Goal: Navigation & Orientation: Find specific page/section

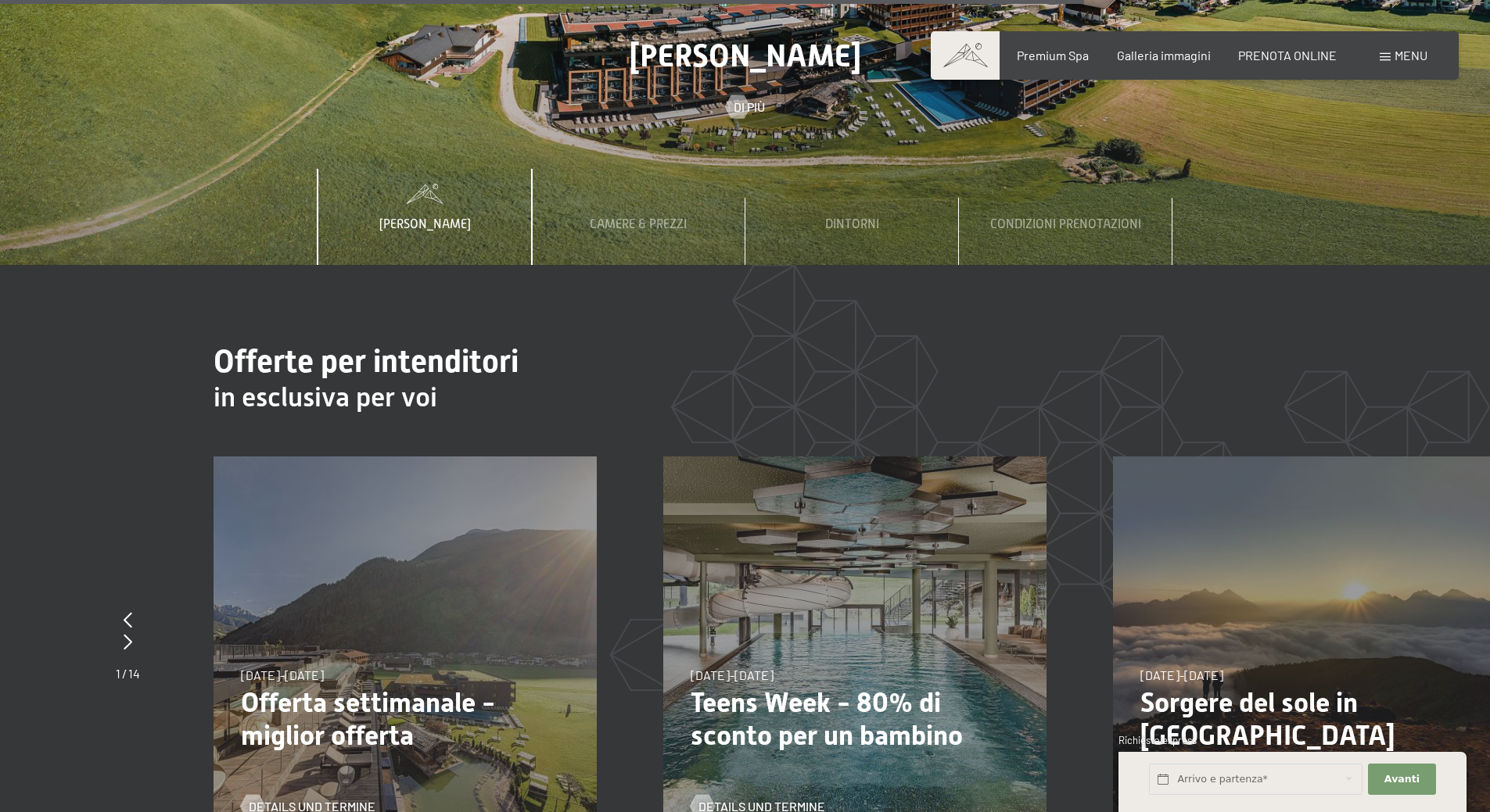
scroll to position [5708, 0]
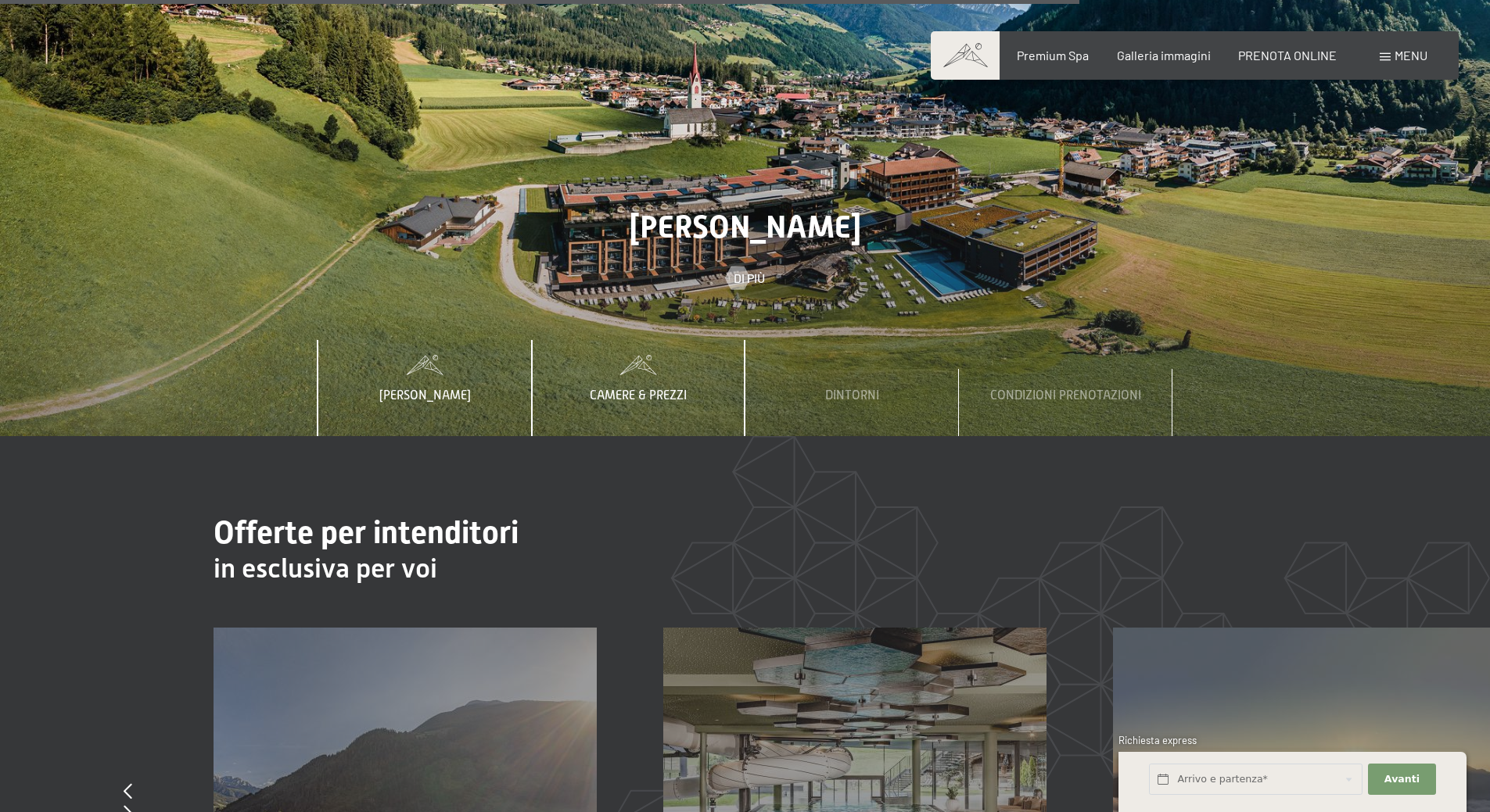
click at [642, 389] on span "Camere & Prezzi" at bounding box center [638, 396] width 97 height 14
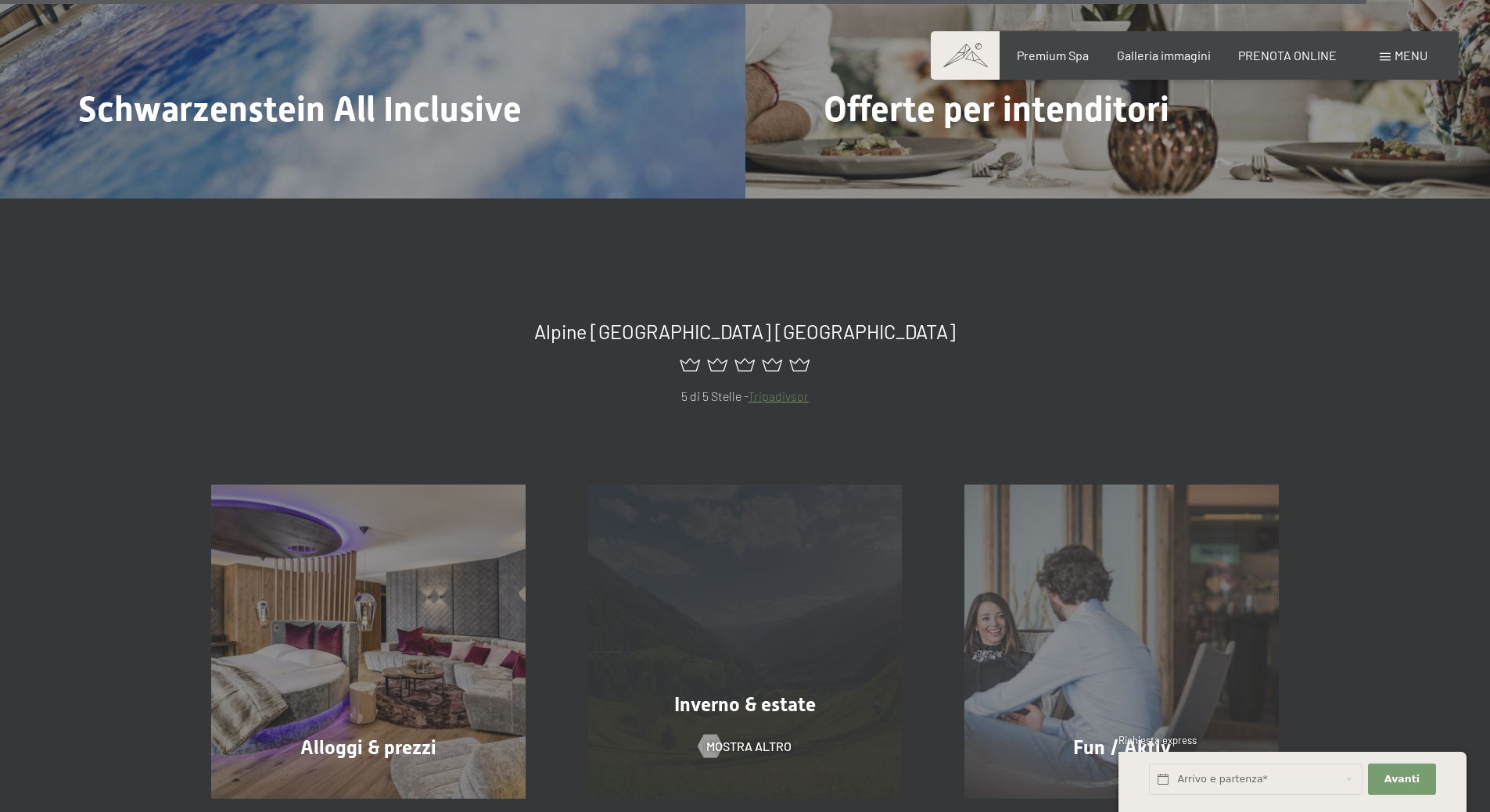
scroll to position [7350, 0]
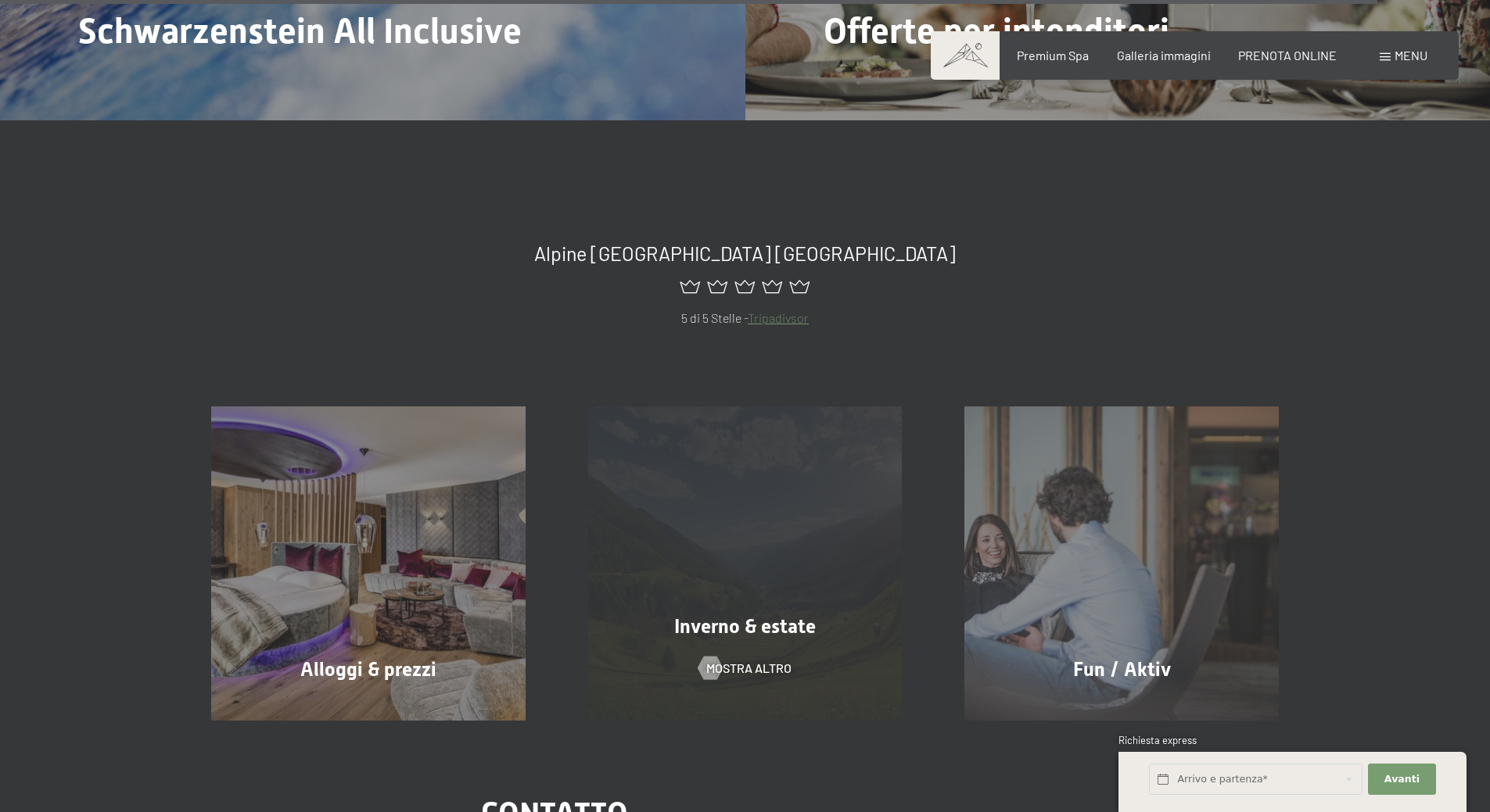
click at [715, 672] on div "Inverno & estate mostra altro" at bounding box center [745, 564] width 377 height 315
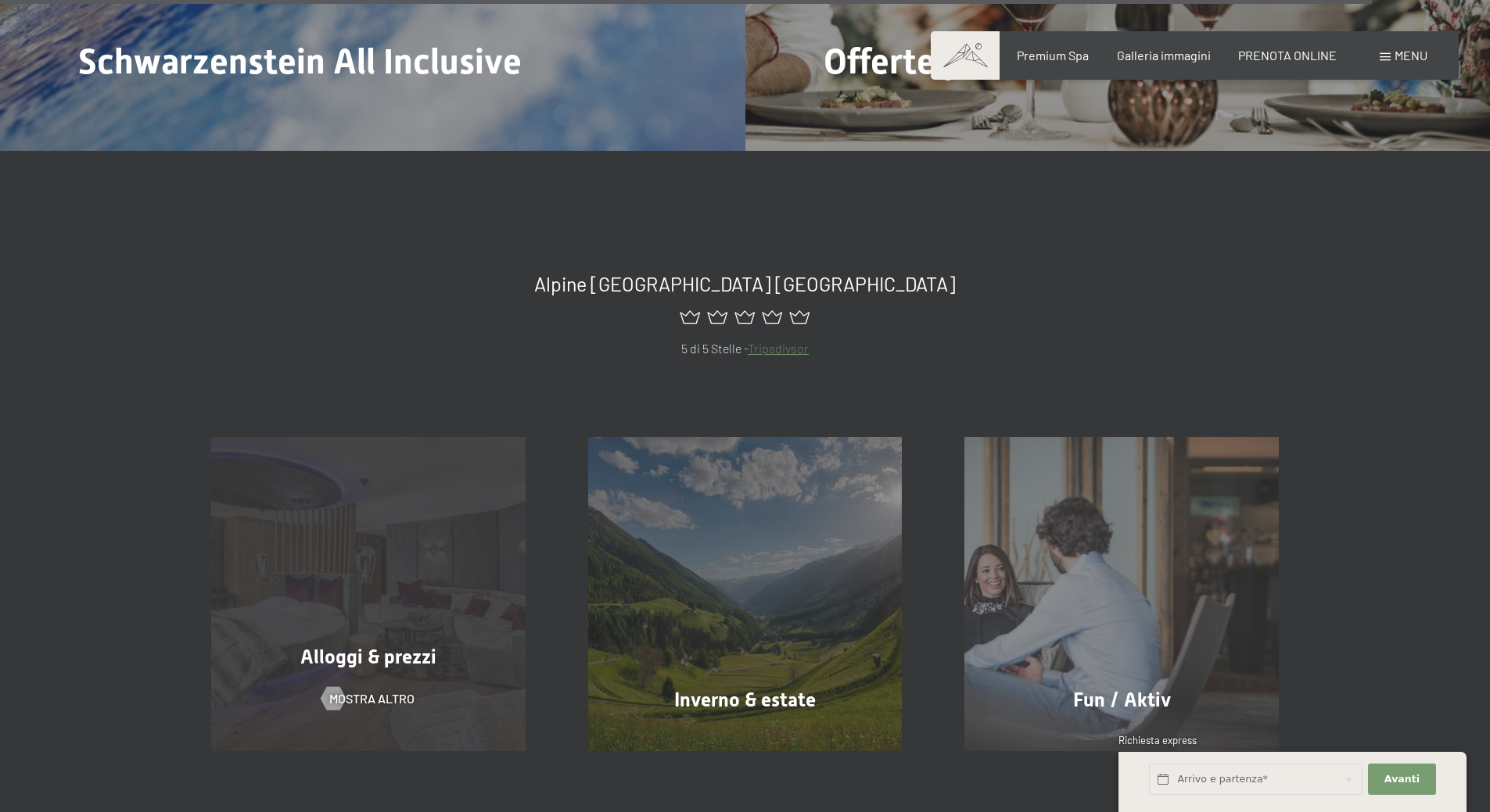
click at [384, 529] on div "Alloggi & prezzi mostra altro" at bounding box center [368, 594] width 377 height 315
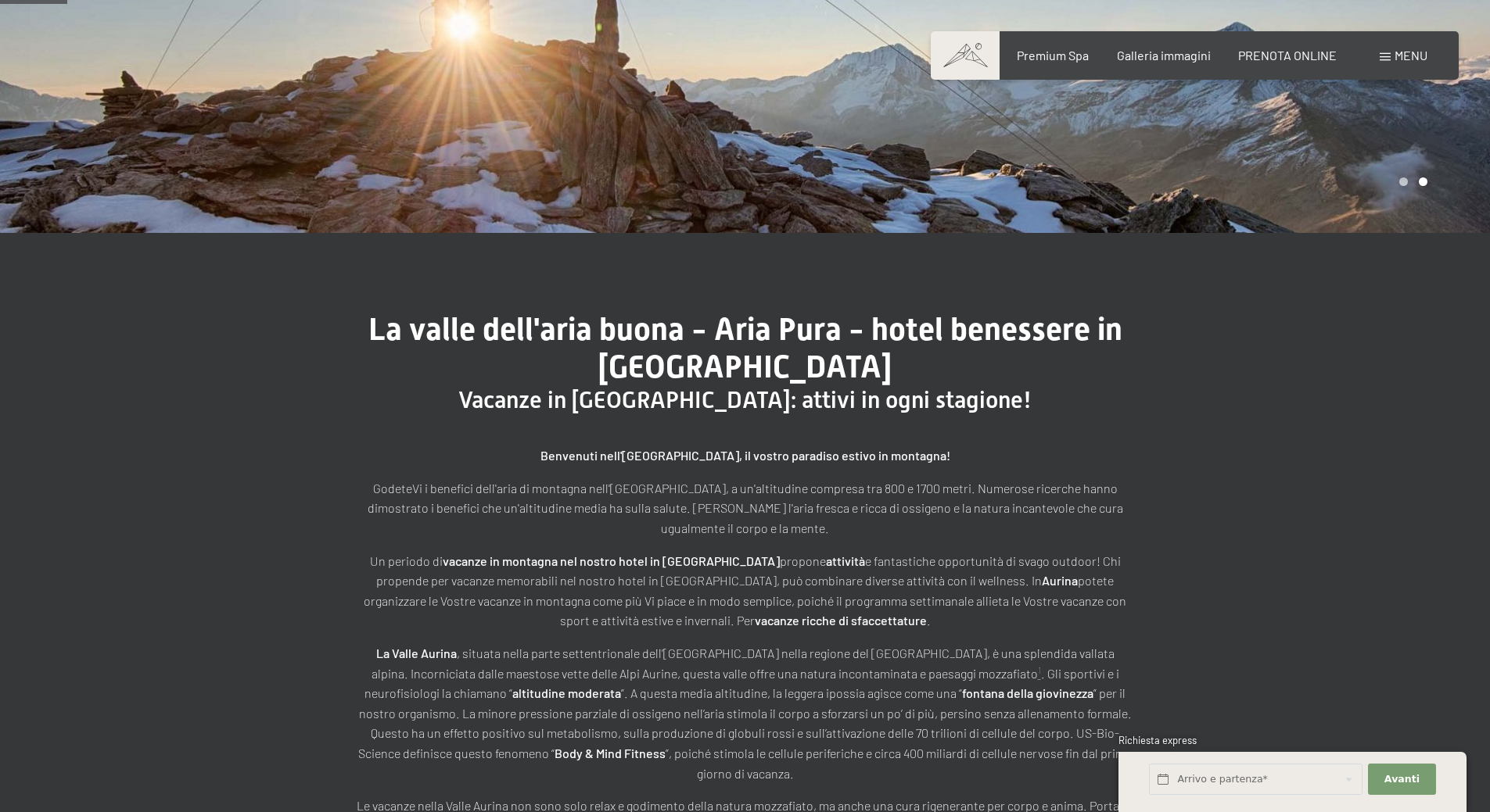
scroll to position [237, 0]
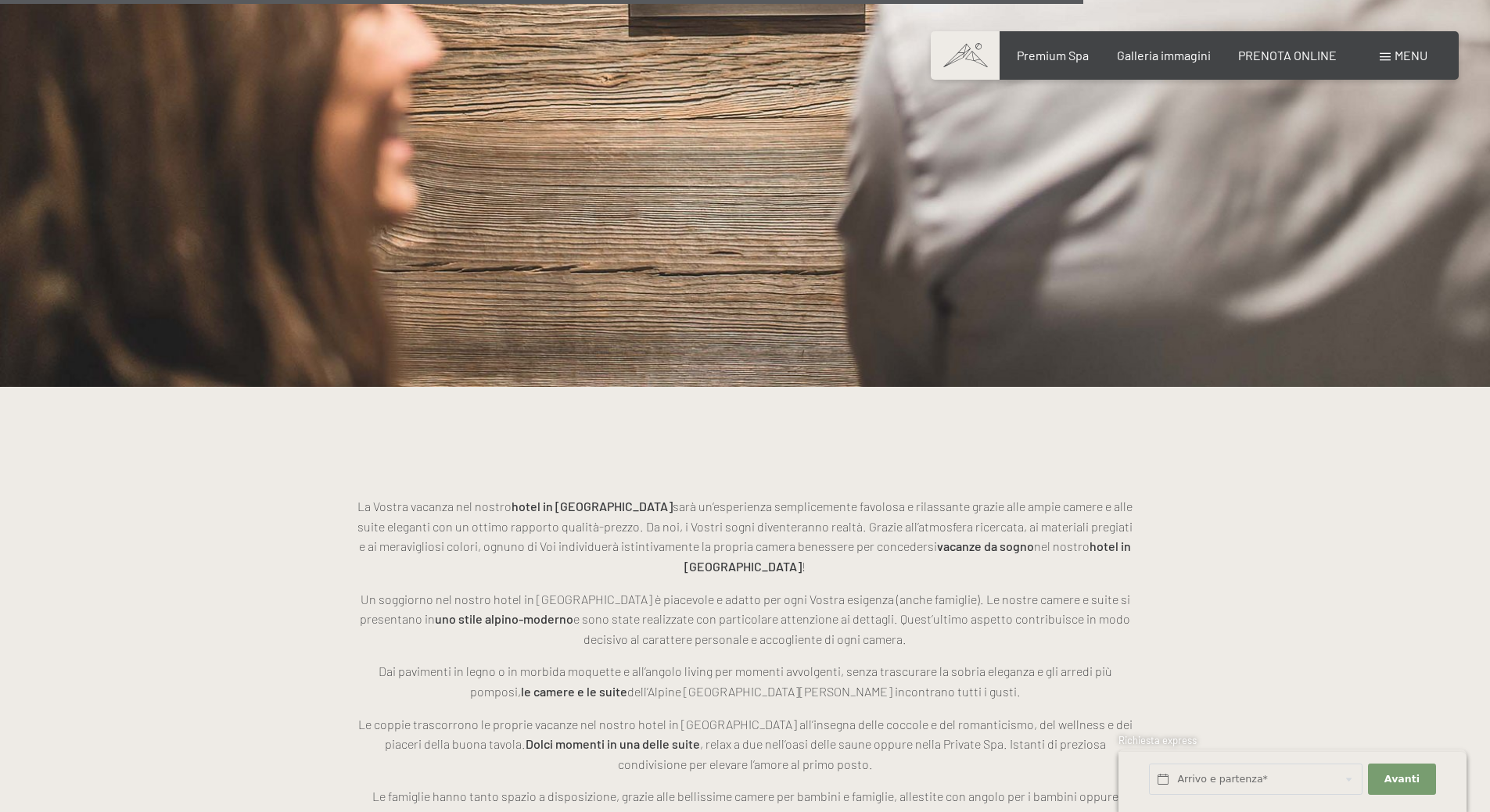
scroll to position [4066, 0]
